Goal: Task Accomplishment & Management: Use online tool/utility

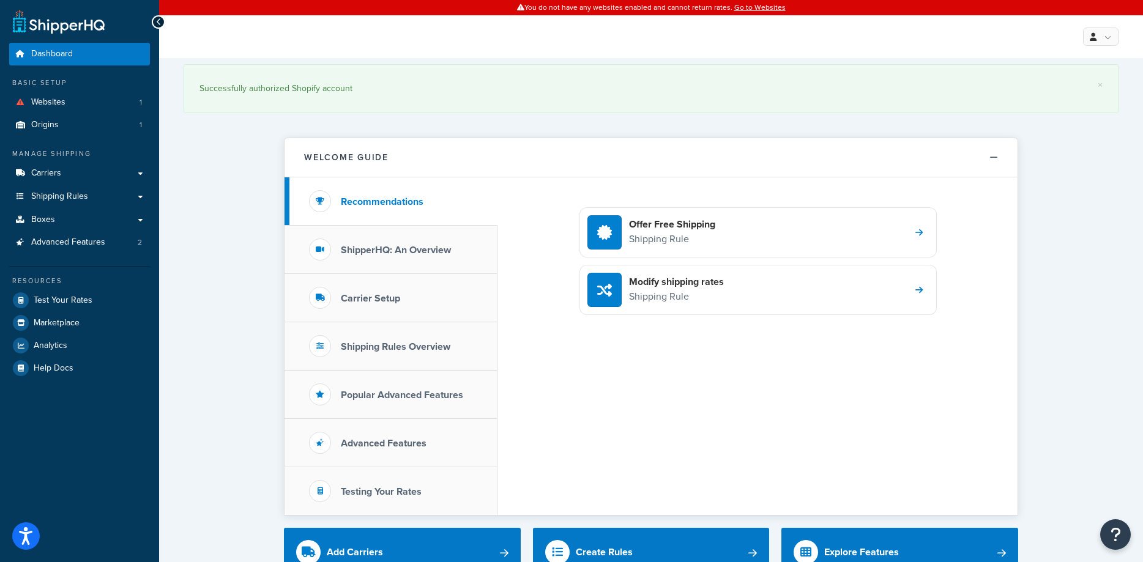
click at [54, 176] on span "Carriers" at bounding box center [46, 173] width 30 height 10
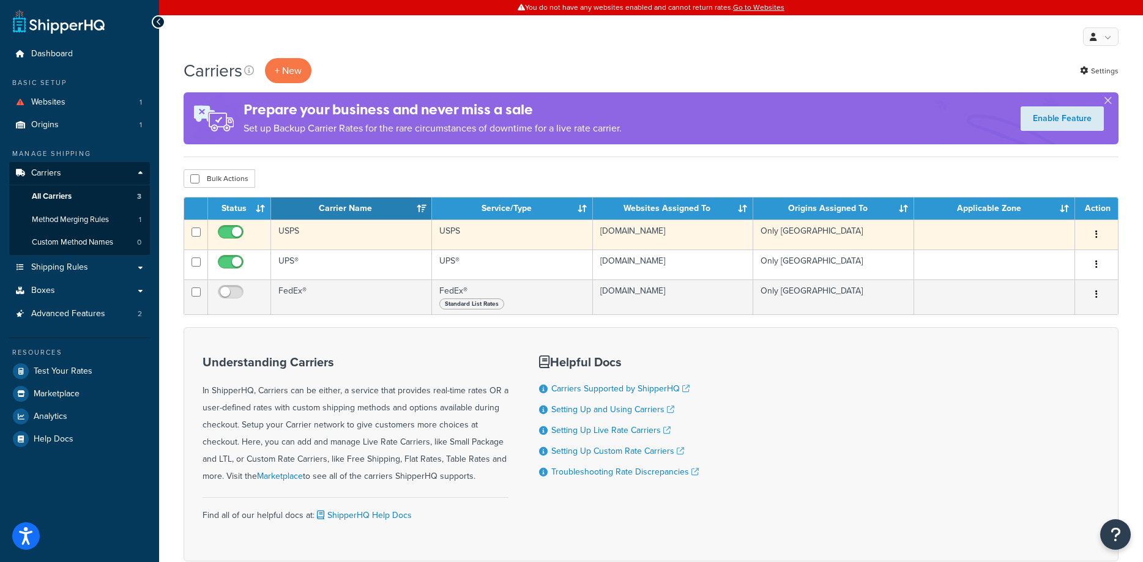
click at [322, 239] on td "USPS" at bounding box center [351, 235] width 161 height 30
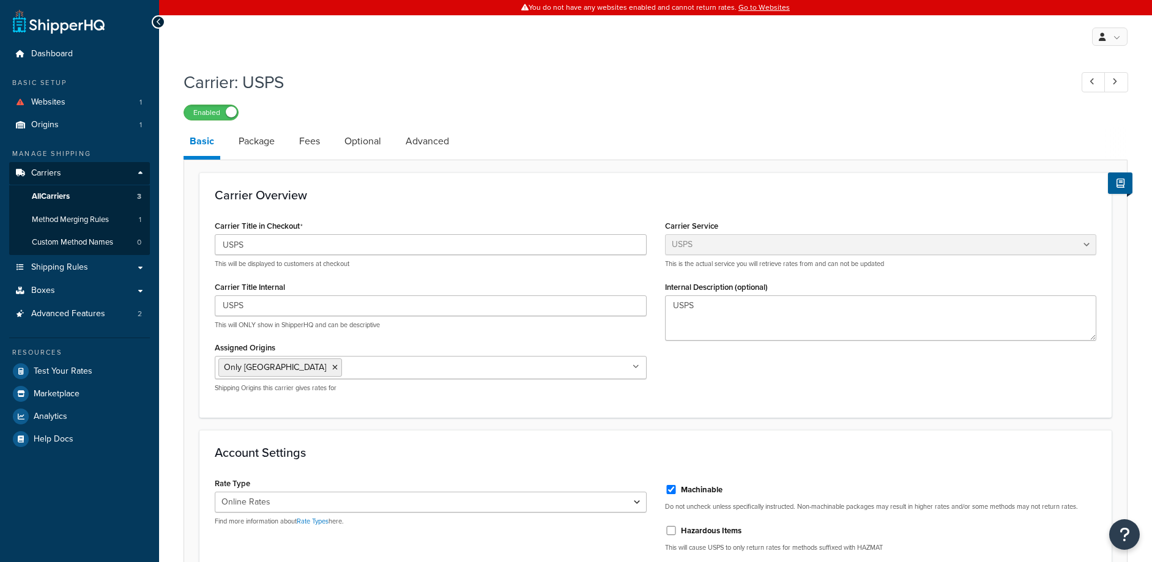
select select "usps"
select select "ONLINE"
click at [307, 142] on link "Fees" at bounding box center [309, 141] width 33 height 29
select select "item"
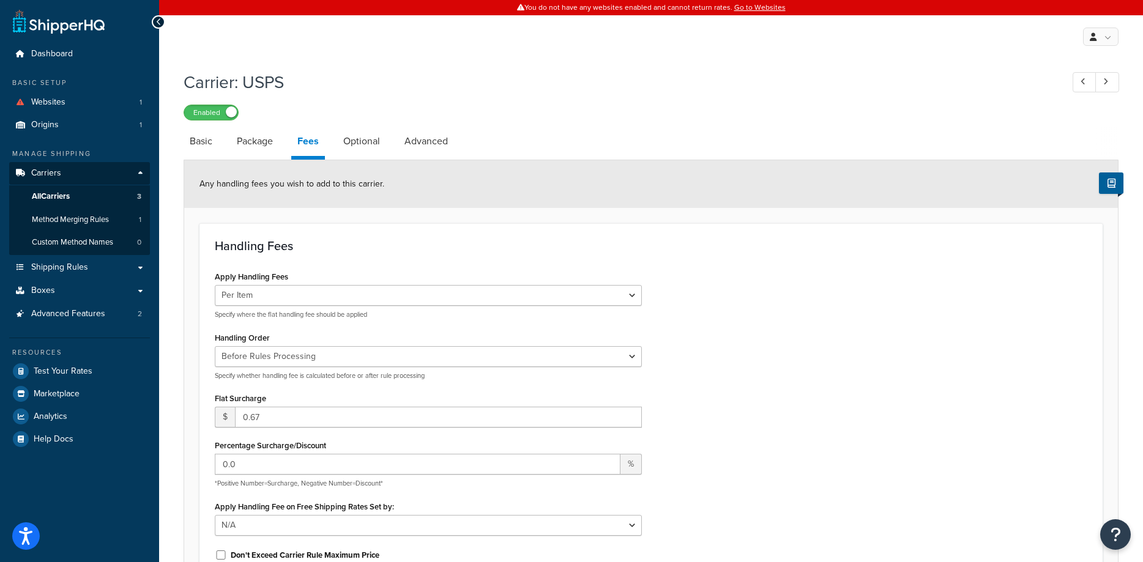
scroll to position [2, 0]
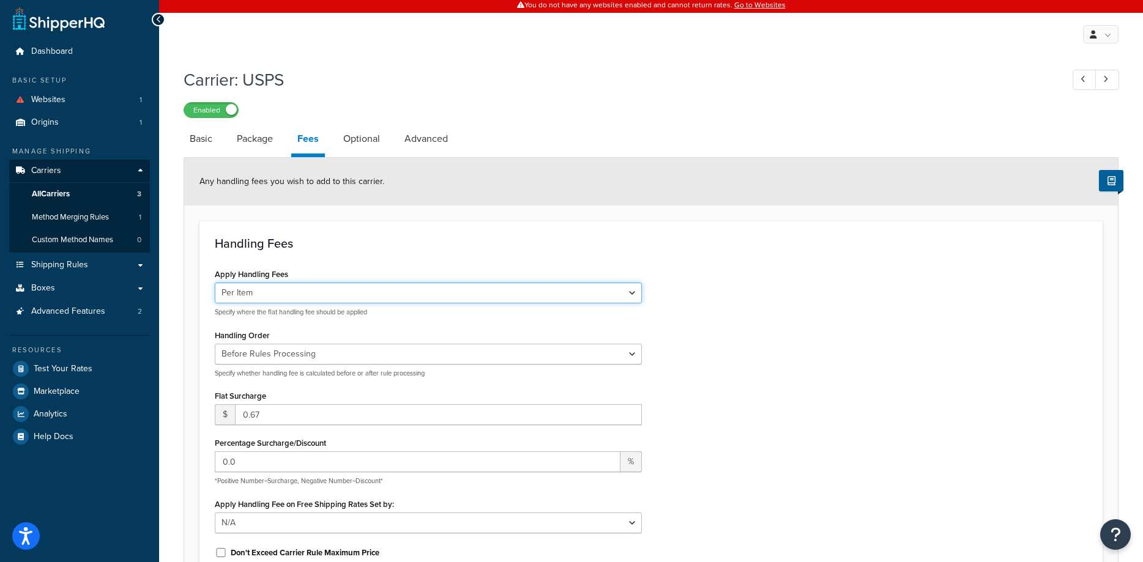
click at [344, 291] on select "Per Order Per Item Per Package" at bounding box center [428, 293] width 427 height 21
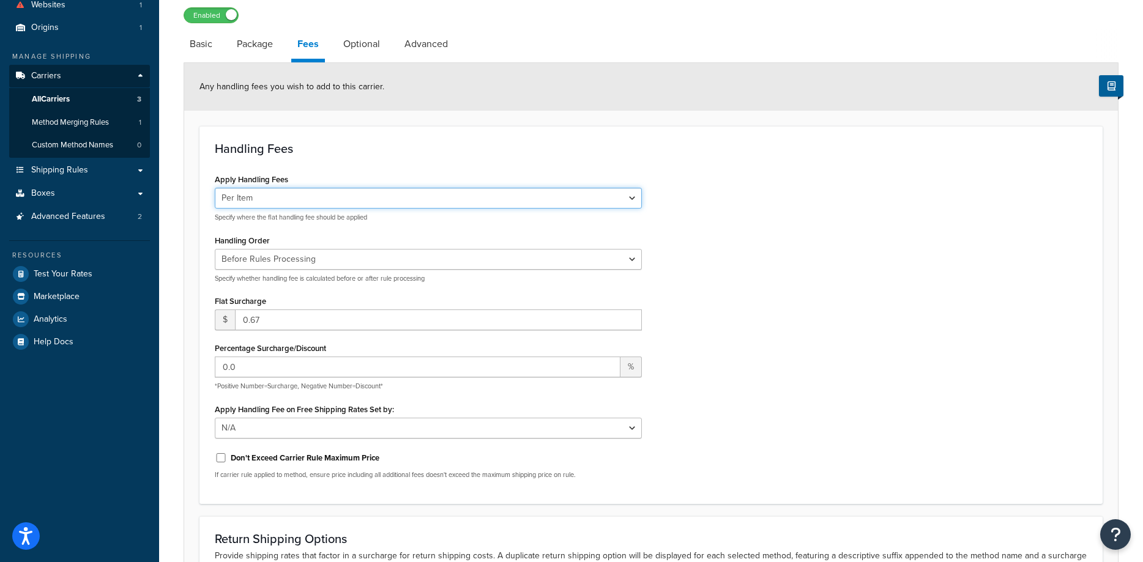
scroll to position [80, 0]
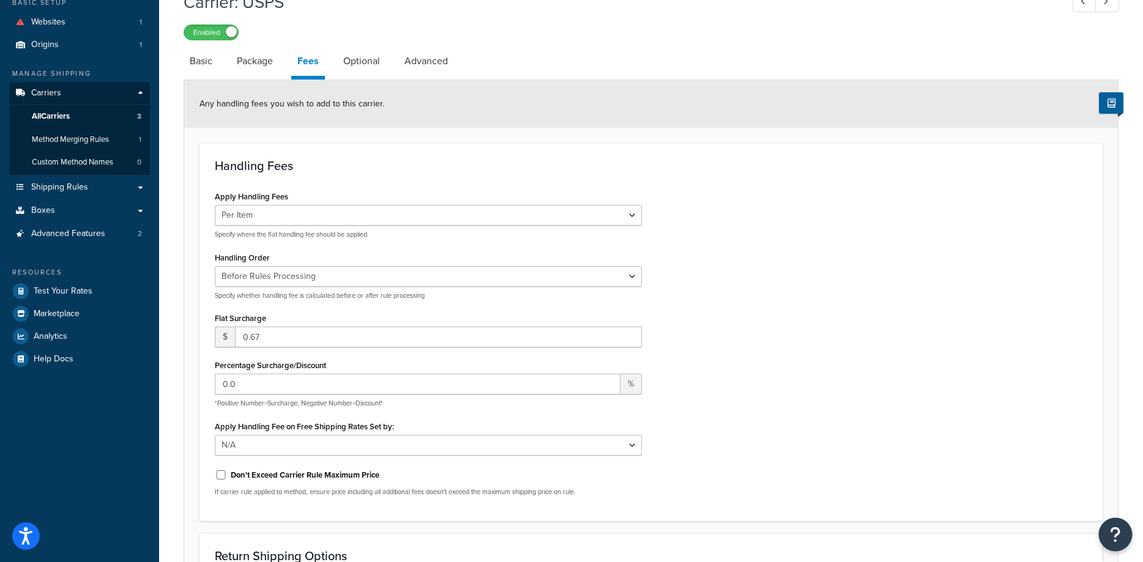
click at [1112, 535] on icon "Open Resource Center" at bounding box center [1116, 534] width 12 height 17
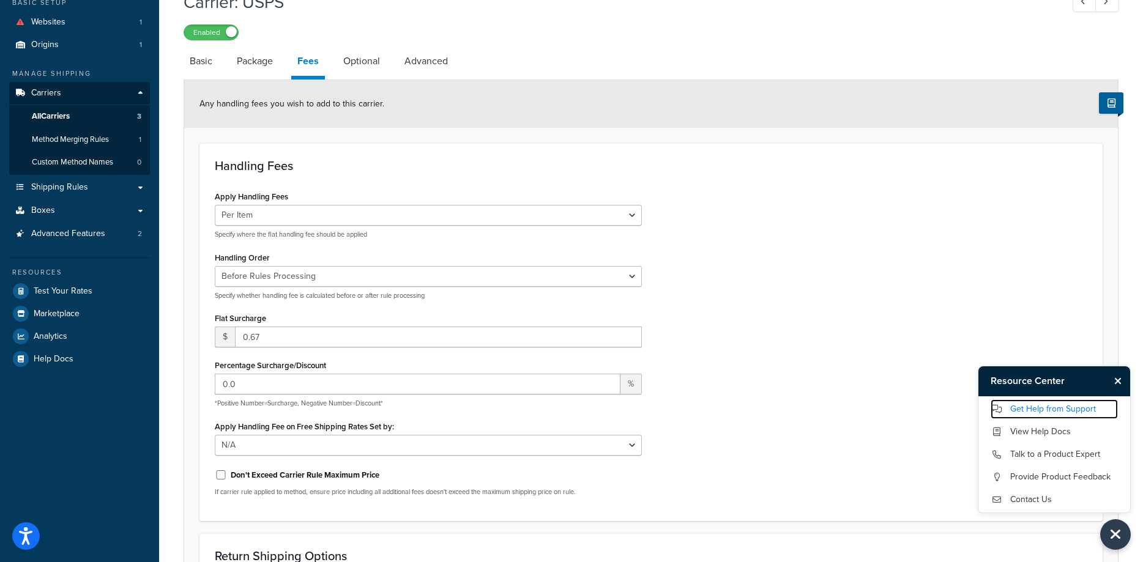
click at [1038, 409] on link "Get Help from Support" at bounding box center [1054, 410] width 127 height 20
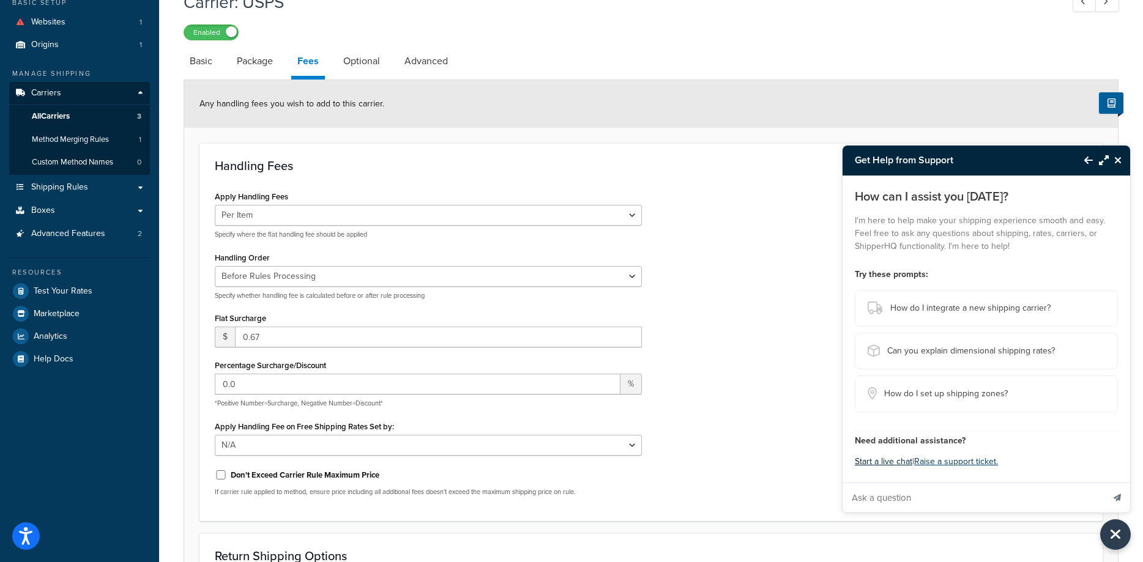
click at [891, 462] on button "Start a live chat" at bounding box center [884, 462] width 58 height 17
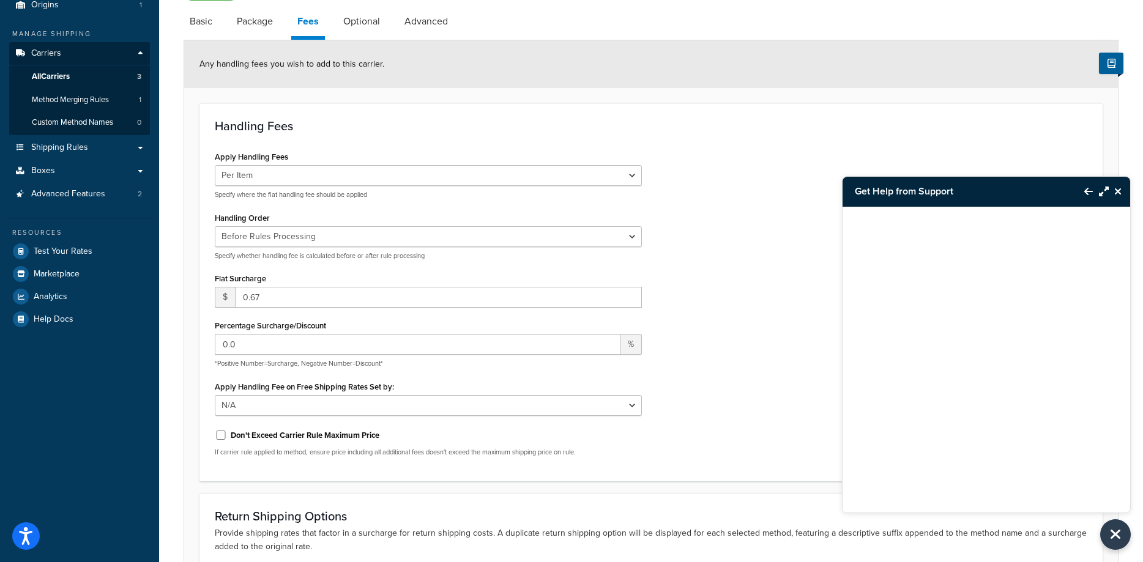
scroll to position [121, 0]
click at [516, 92] on form "Any handling fees you wish to add to this carrier. Handling Fees Apply Handling…" at bounding box center [651, 346] width 934 height 615
click at [68, 153] on link "Shipping Rules" at bounding box center [79, 146] width 141 height 23
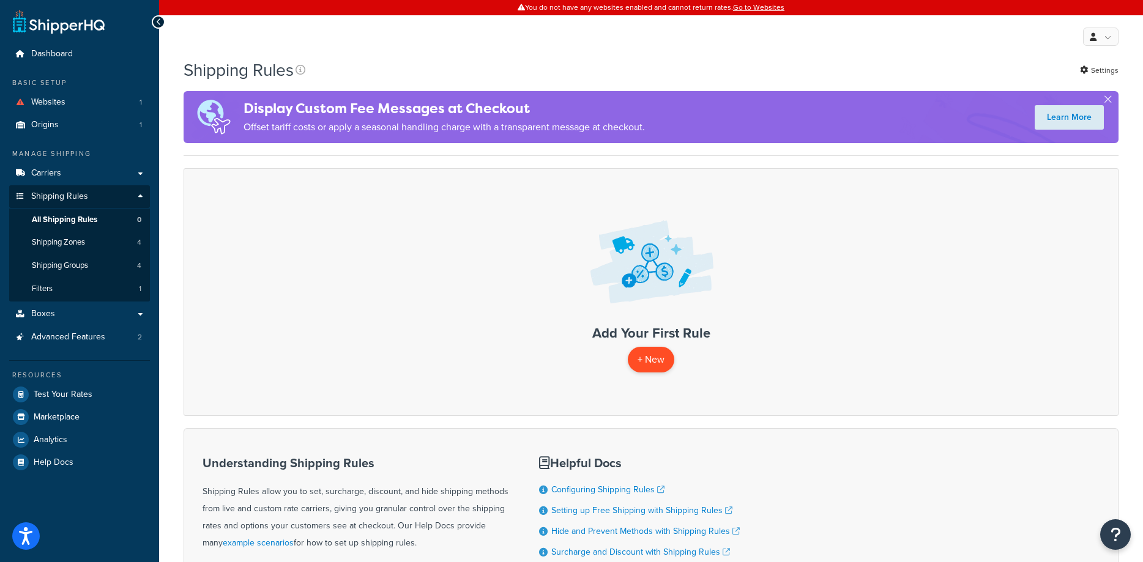
click at [643, 360] on p "+ New" at bounding box center [651, 359] width 47 height 25
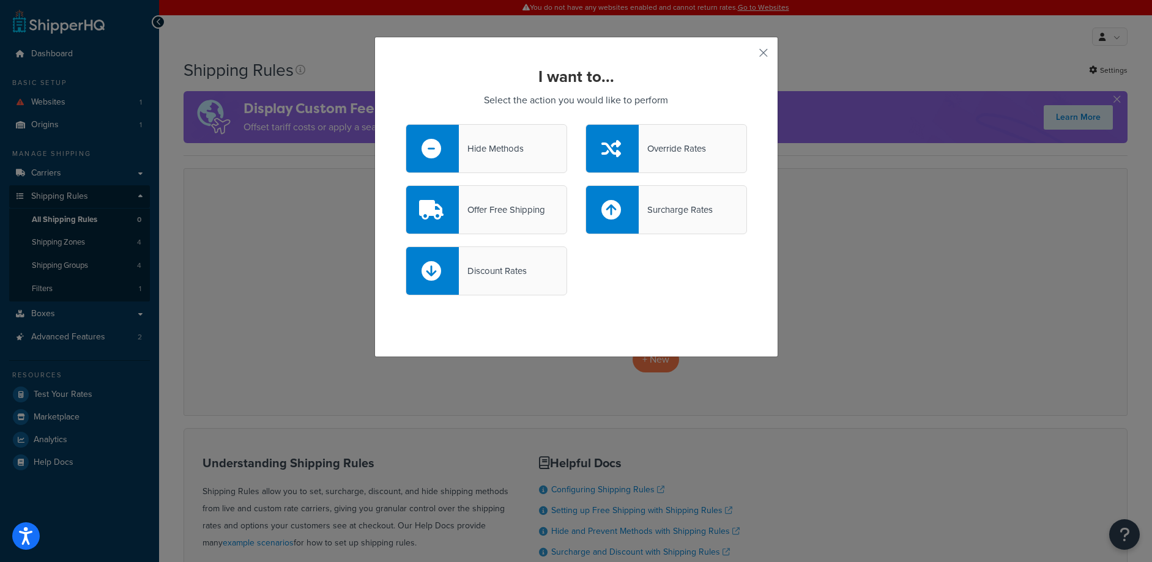
click at [676, 215] on div "Surcharge Rates" at bounding box center [676, 209] width 74 height 17
click at [0, 0] on input "Surcharge Rates" at bounding box center [0, 0] width 0 height 0
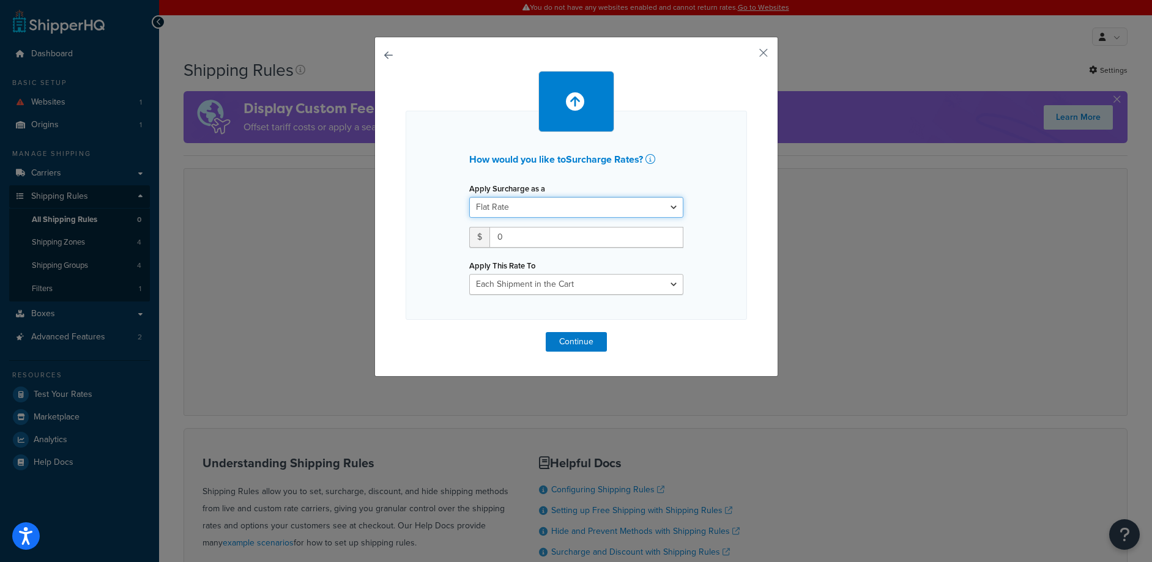
click at [587, 209] on select "Flat Rate Percentage Flat Rate & Percentage" at bounding box center [576, 207] width 214 height 21
click at [531, 238] on input "0" at bounding box center [587, 237] width 194 height 21
type input "0.98"
click at [731, 266] on div "How would you like to Surcharge Rates ? Apply Surcharge as a Flat Rate Percenta…" at bounding box center [577, 215] width 342 height 209
click at [605, 289] on select "Each Shipment in the Cart Each Shipping Group in the Cart Each Item within a Sh…" at bounding box center [576, 284] width 214 height 21
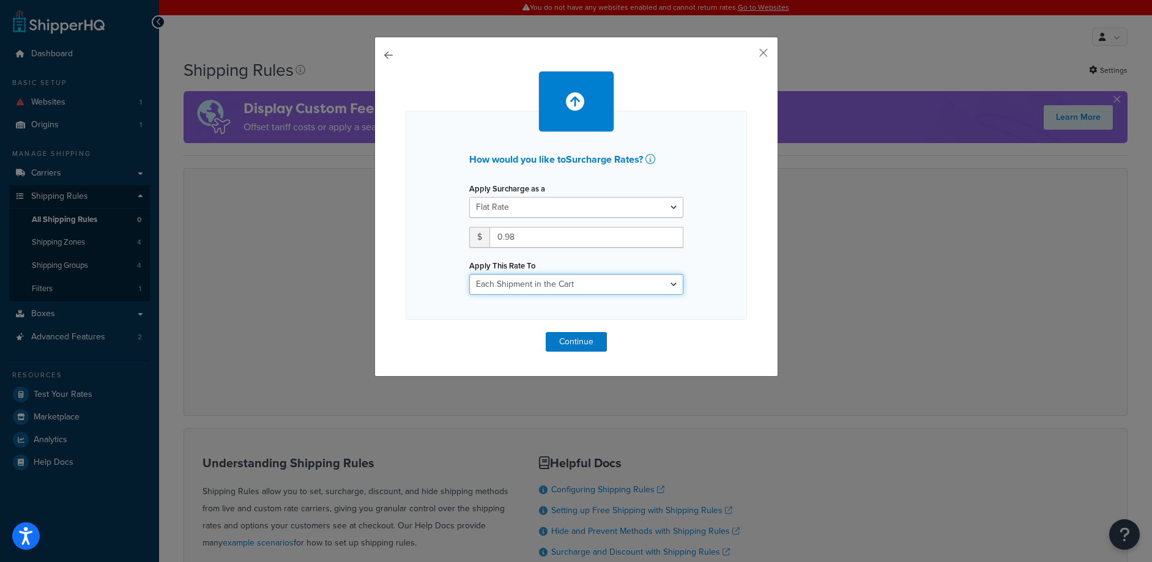
click at [557, 282] on select "Each Shipment in the Cart Each Shipping Group in the Cart Each Item within a Sh…" at bounding box center [576, 284] width 214 height 21
click at [577, 286] on select "Each Shipment in the Cart Each Shipping Group in the Cart Each Item within a Sh…" at bounding box center [576, 284] width 214 height 21
click at [578, 346] on button "Continue" at bounding box center [576, 342] width 61 height 20
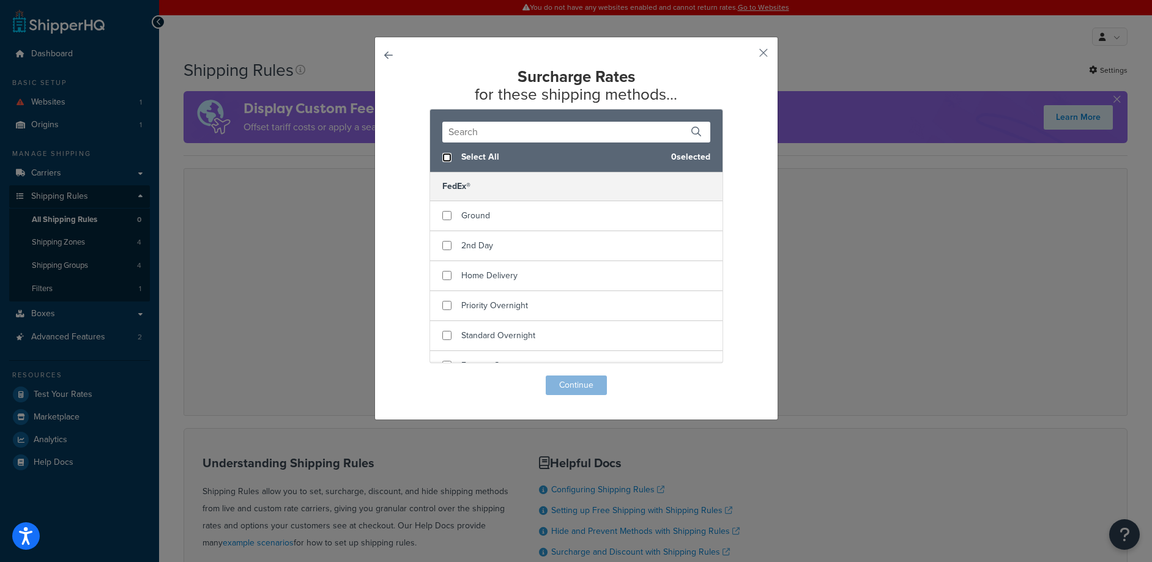
click at [443, 157] on input "checkbox" at bounding box center [447, 157] width 9 height 9
checkbox input "true"
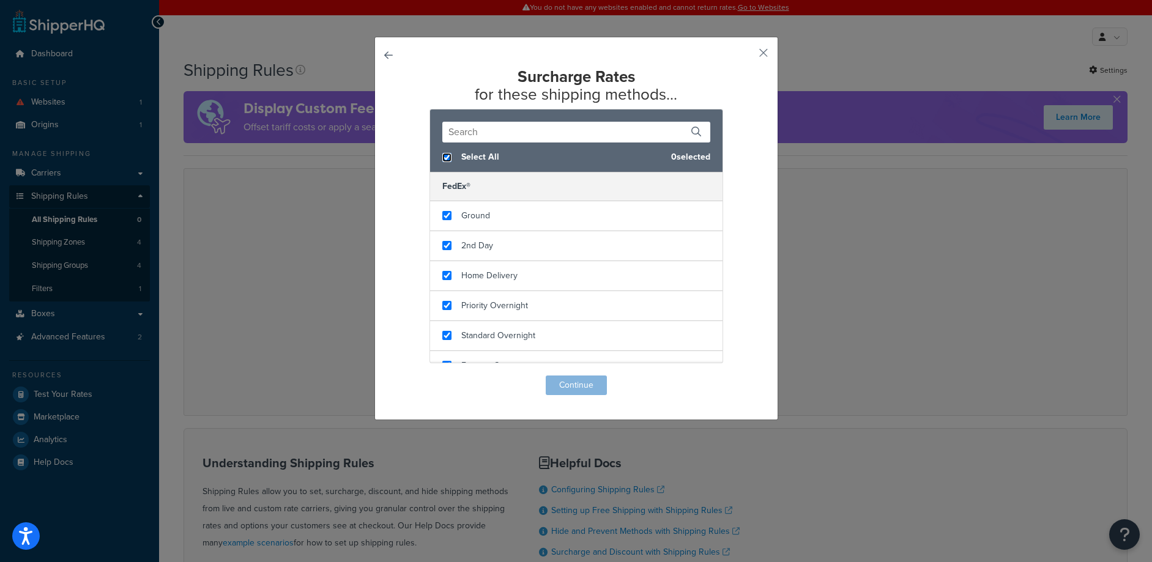
checkbox input "true"
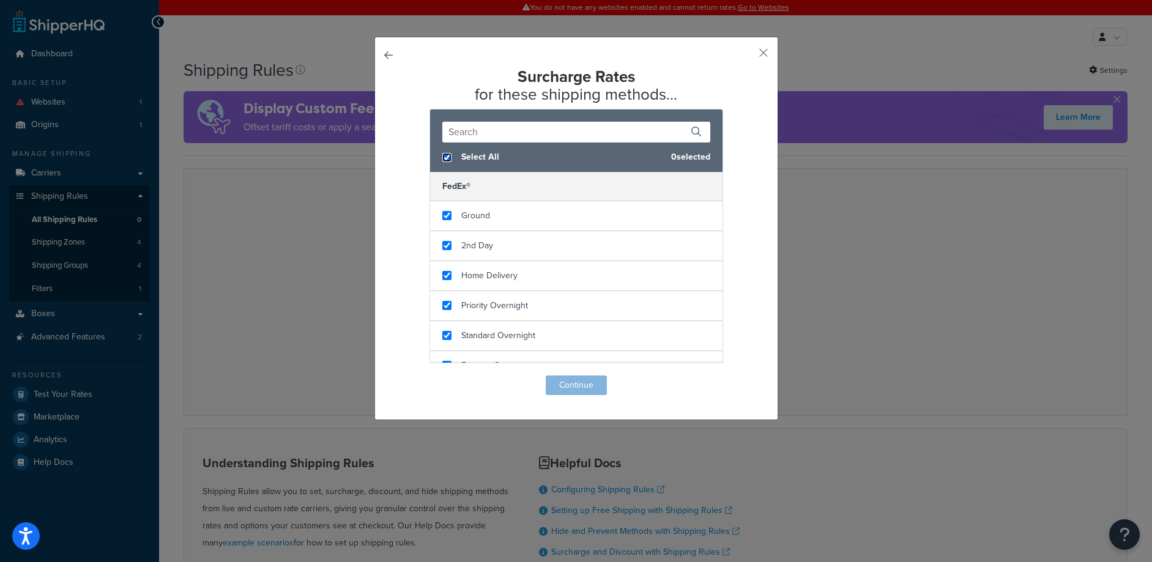
checkbox input "true"
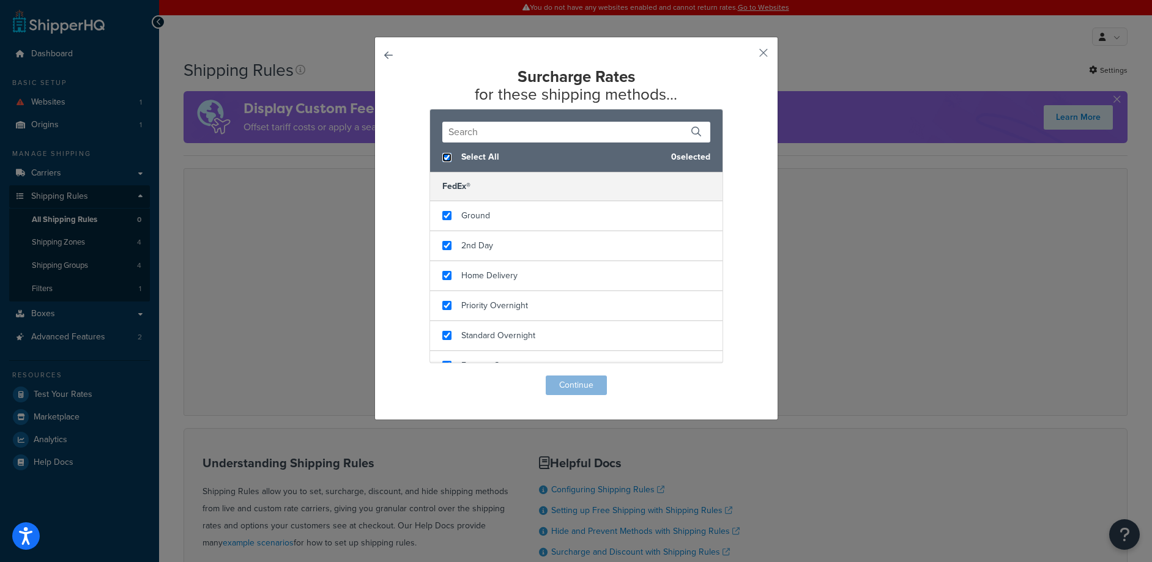
checkbox input "true"
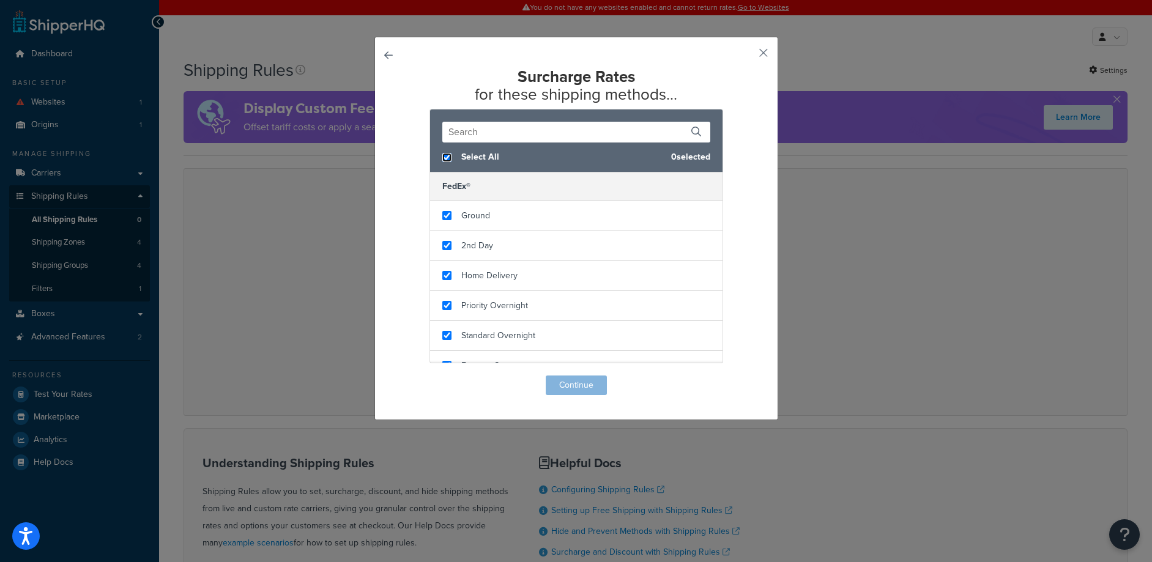
checkbox input "true"
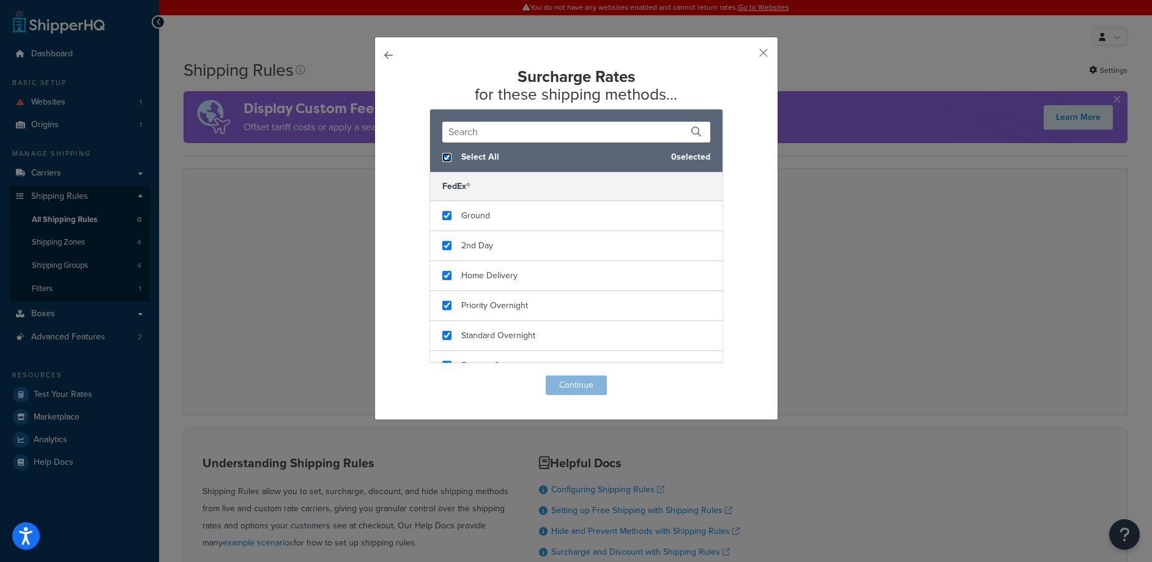
checkbox input "true"
click at [596, 389] on button "Continue" at bounding box center [576, 386] width 61 height 20
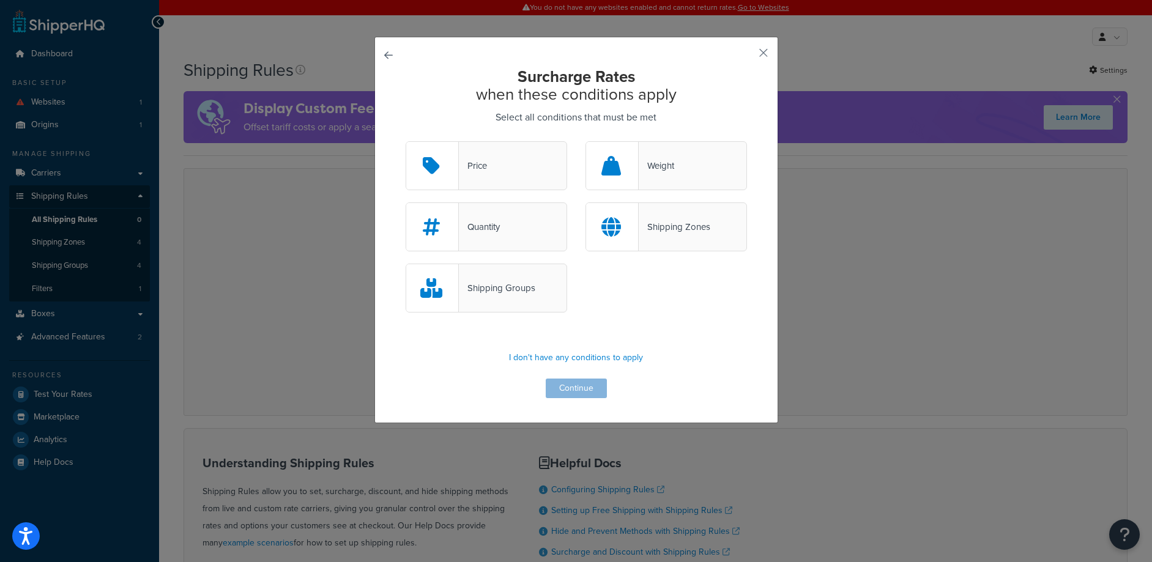
click at [518, 234] on div "Quantity" at bounding box center [487, 227] width 162 height 49
click at [0, 0] on input "Quantity" at bounding box center [0, 0] width 0 height 0
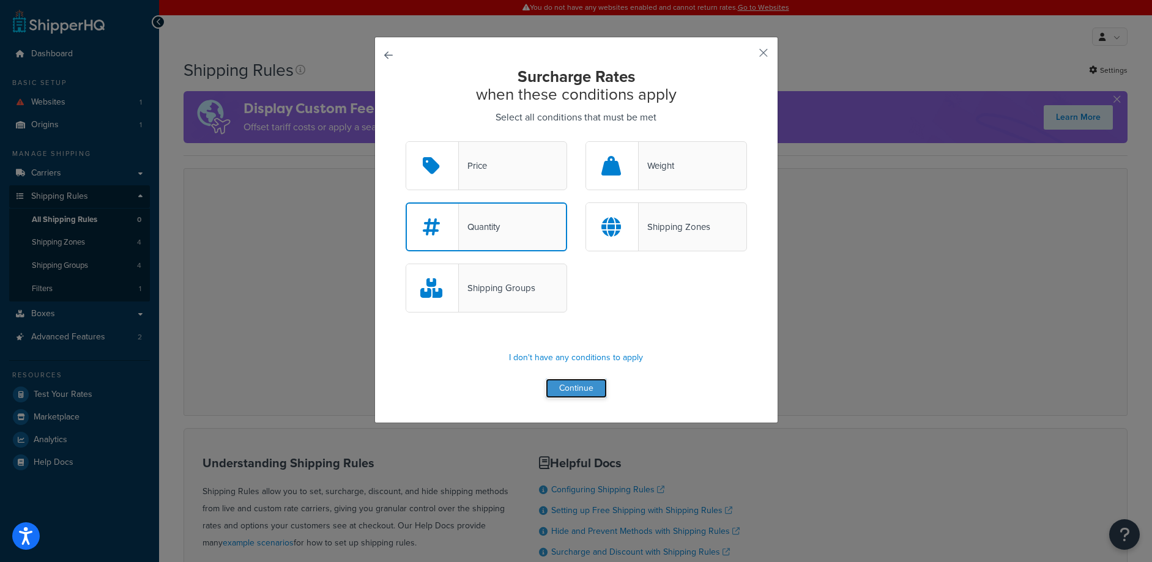
click at [586, 390] on button "Continue" at bounding box center [576, 389] width 61 height 20
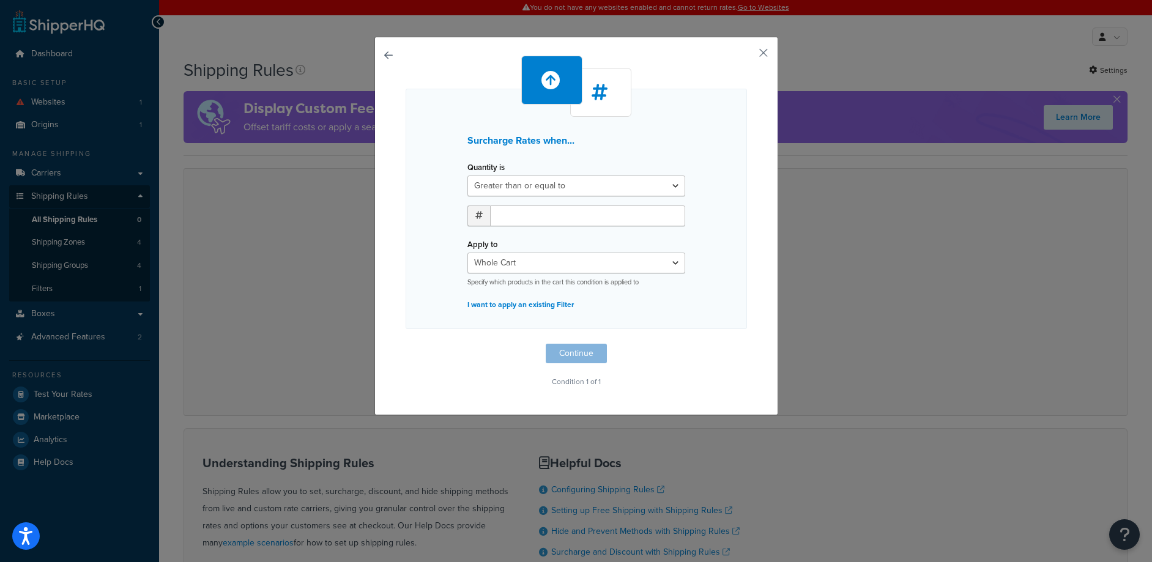
click at [406, 344] on button "button" at bounding box center [406, 344] width 0 height 0
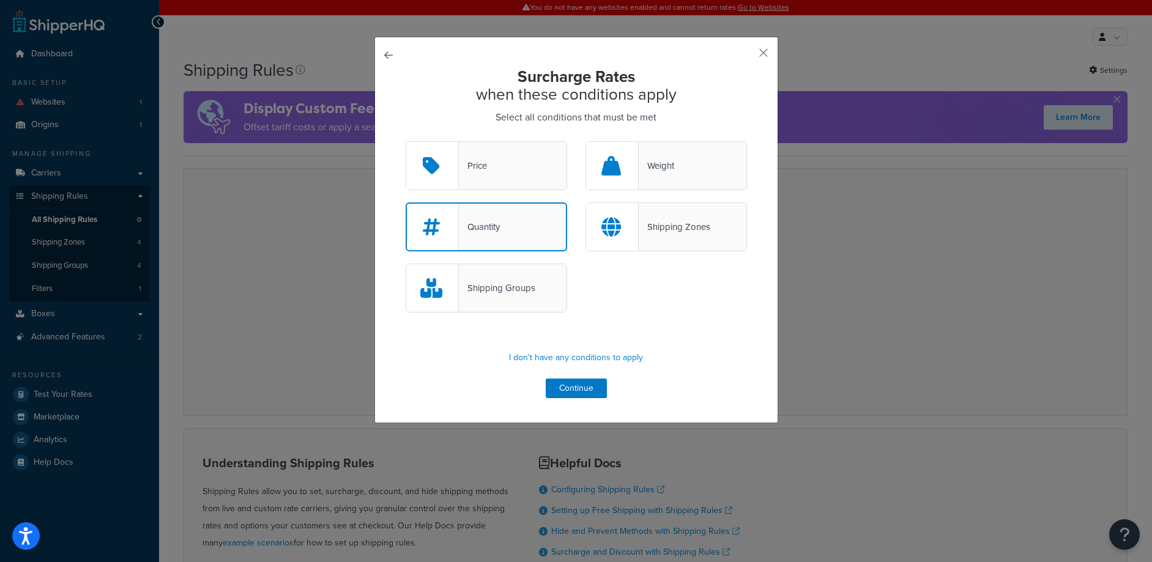
click at [406, 141] on button "button" at bounding box center [406, 141] width 0 height 0
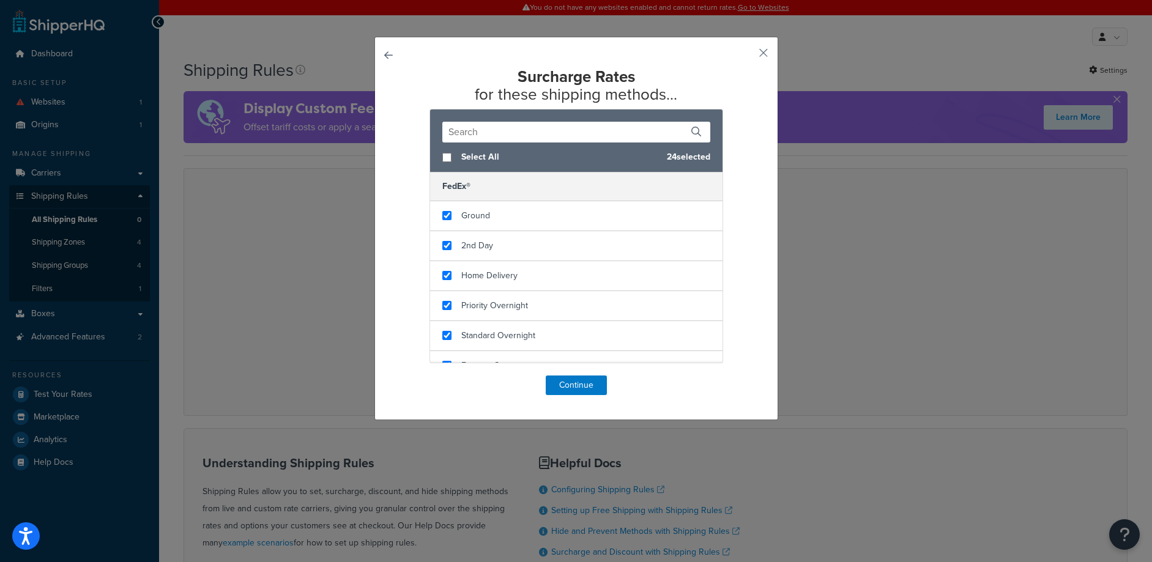
click at [406, 376] on button "button" at bounding box center [406, 376] width 0 height 0
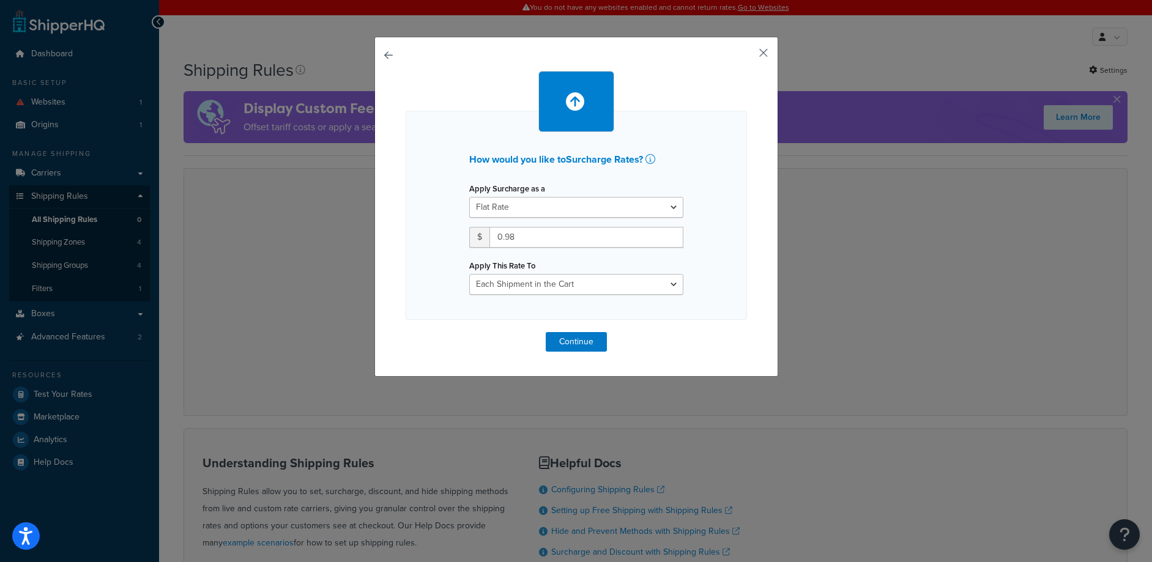
click at [747, 56] on button "button" at bounding box center [745, 57] width 3 height 3
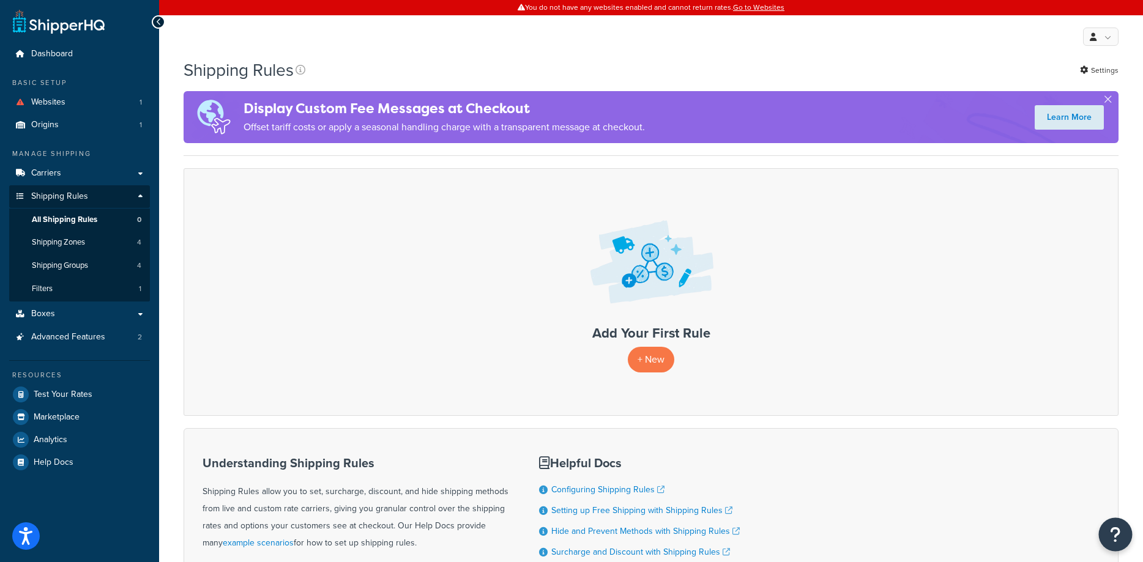
click at [1127, 540] on button "Open Resource Center" at bounding box center [1116, 535] width 34 height 34
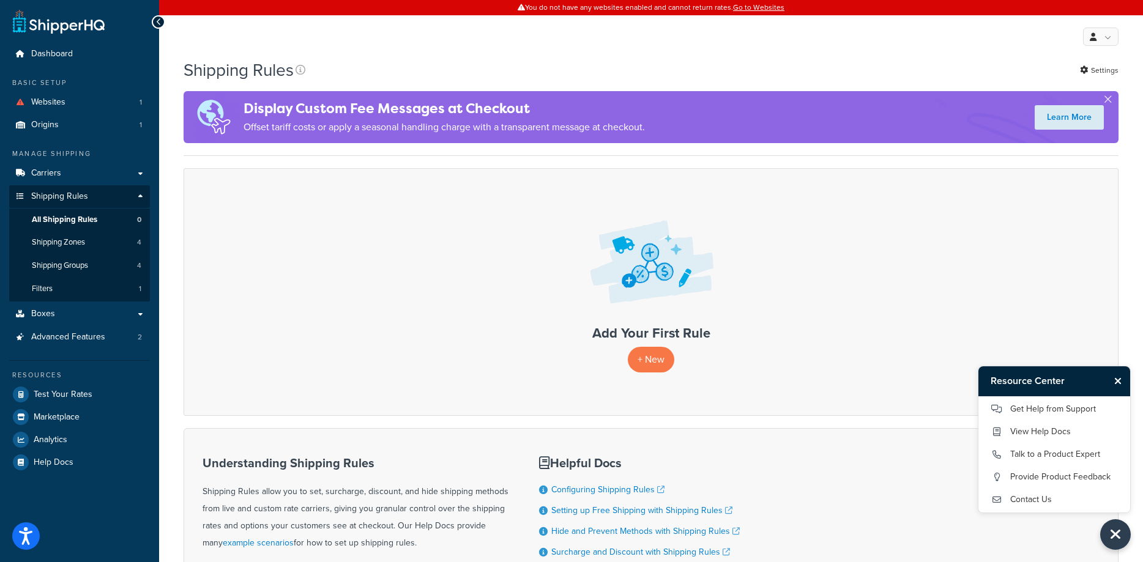
drag, startPoint x: 592, startPoint y: 74, endPoint x: 549, endPoint y: 2, distance: 84.0
click at [592, 74] on div "Shipping Rules Settings" at bounding box center [651, 70] width 935 height 24
click at [1057, 414] on link "Get Help from Support" at bounding box center [1054, 410] width 127 height 20
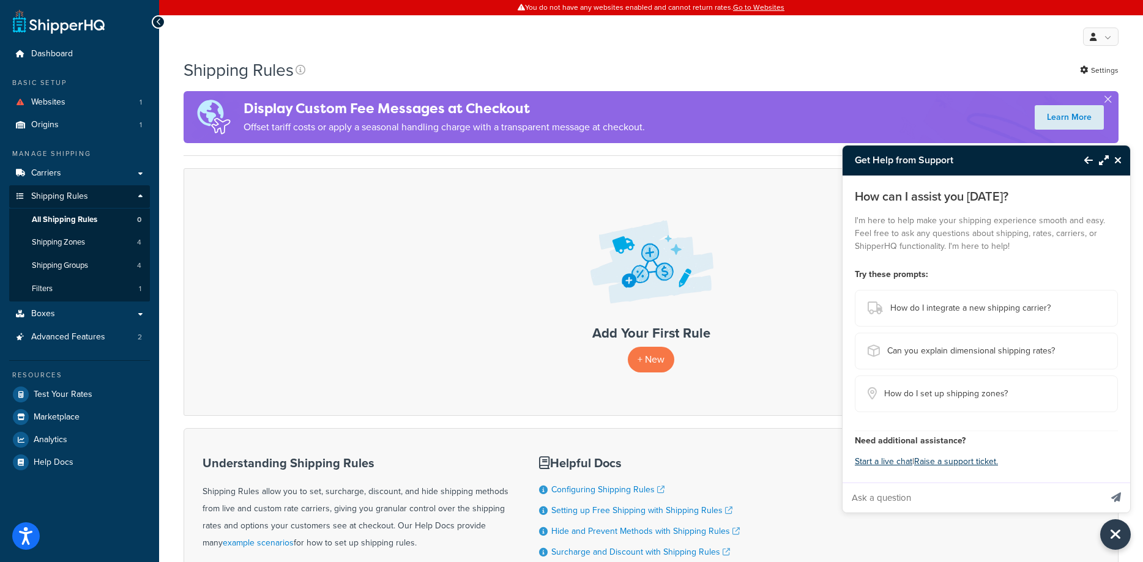
click at [1119, 159] on icon "Close Resource Center" at bounding box center [1118, 160] width 7 height 10
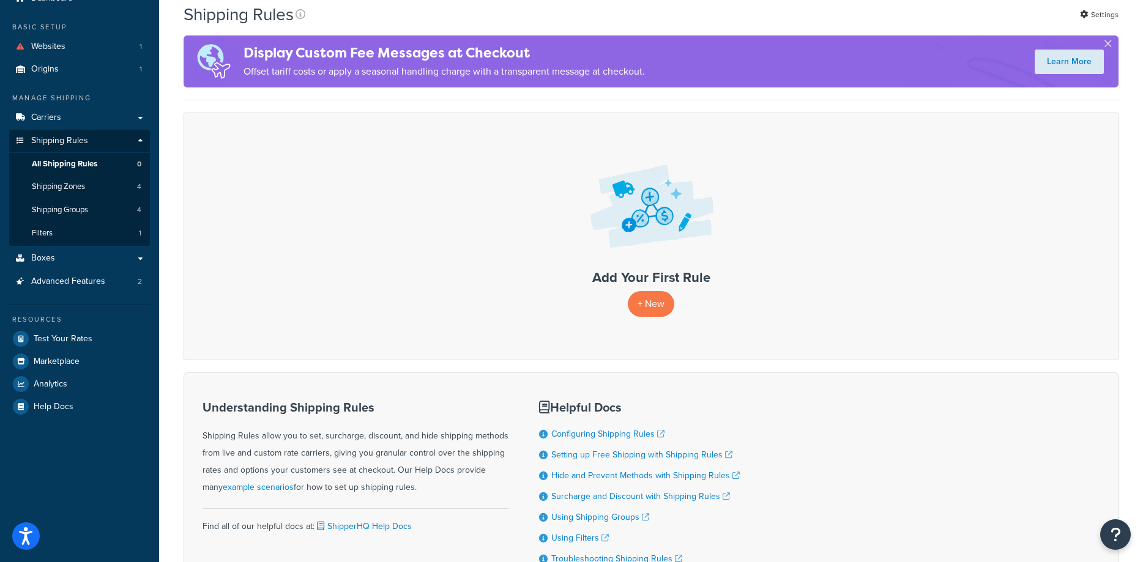
scroll to position [163, 0]
